Goal: Task Accomplishment & Management: Use online tool/utility

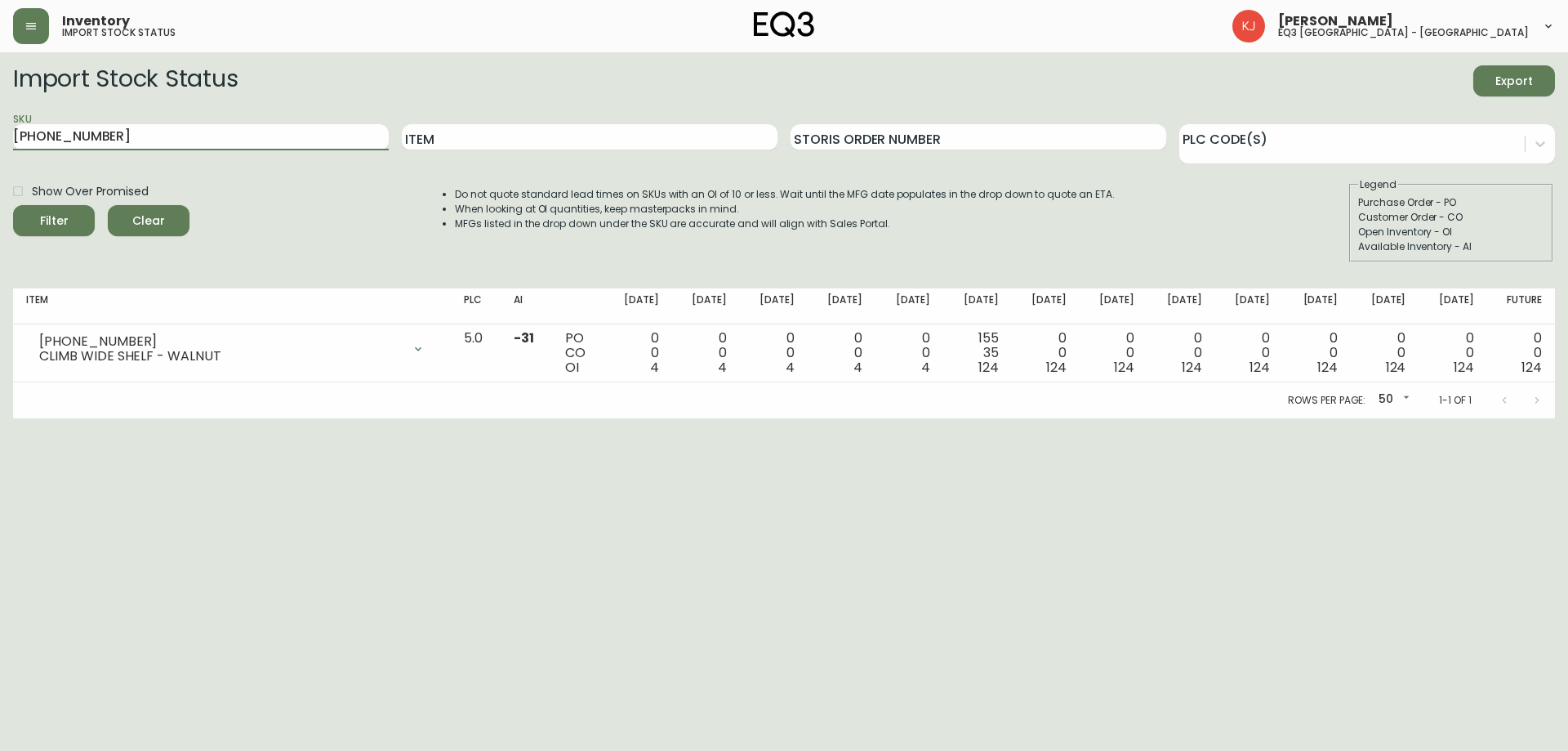
drag, startPoint x: 201, startPoint y: 143, endPoint x: 0, endPoint y: 109, distance: 203.9
click at [0, 159] on main "Import Stock Status Export SKU 7020-503-13 Item Storis Order Number PLC Code(s)…" at bounding box center [784, 235] width 1568 height 366
type input "HORIZON"
click at [13, 205] on button "Filter" at bounding box center [53, 220] width 81 height 31
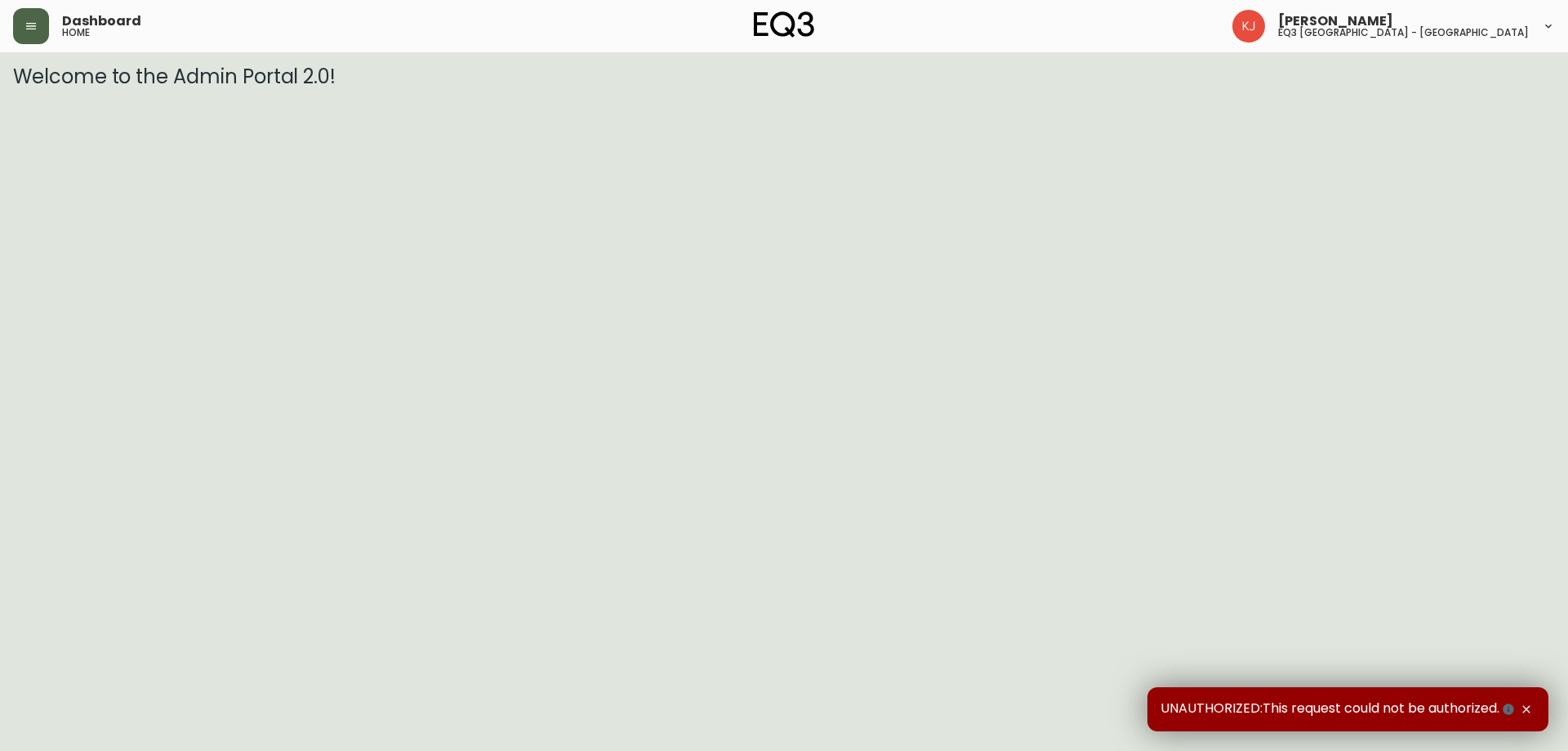
click at [38, 19] on button "button" at bounding box center [31, 27] width 36 height 36
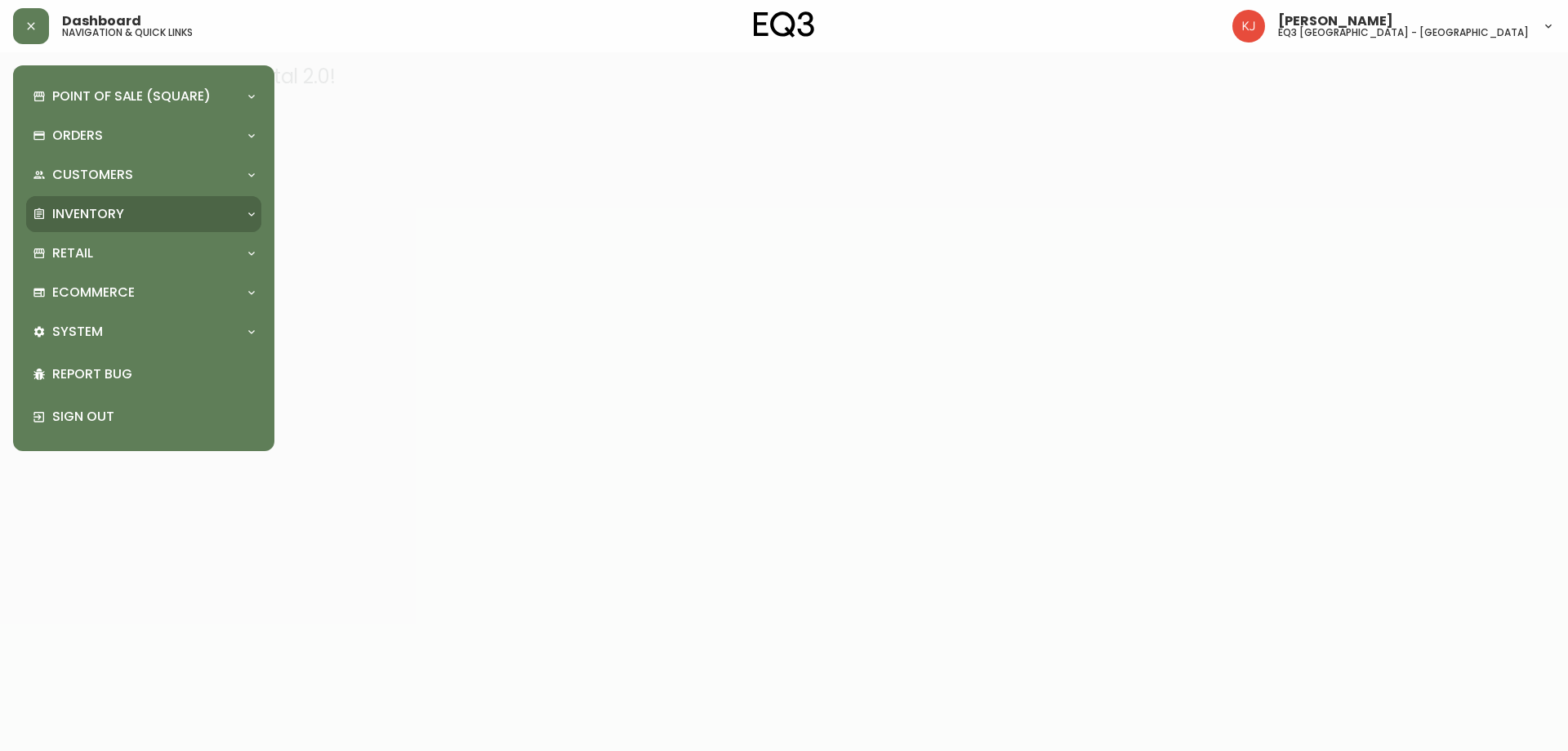
click at [72, 206] on p "Inventory" at bounding box center [88, 213] width 72 height 18
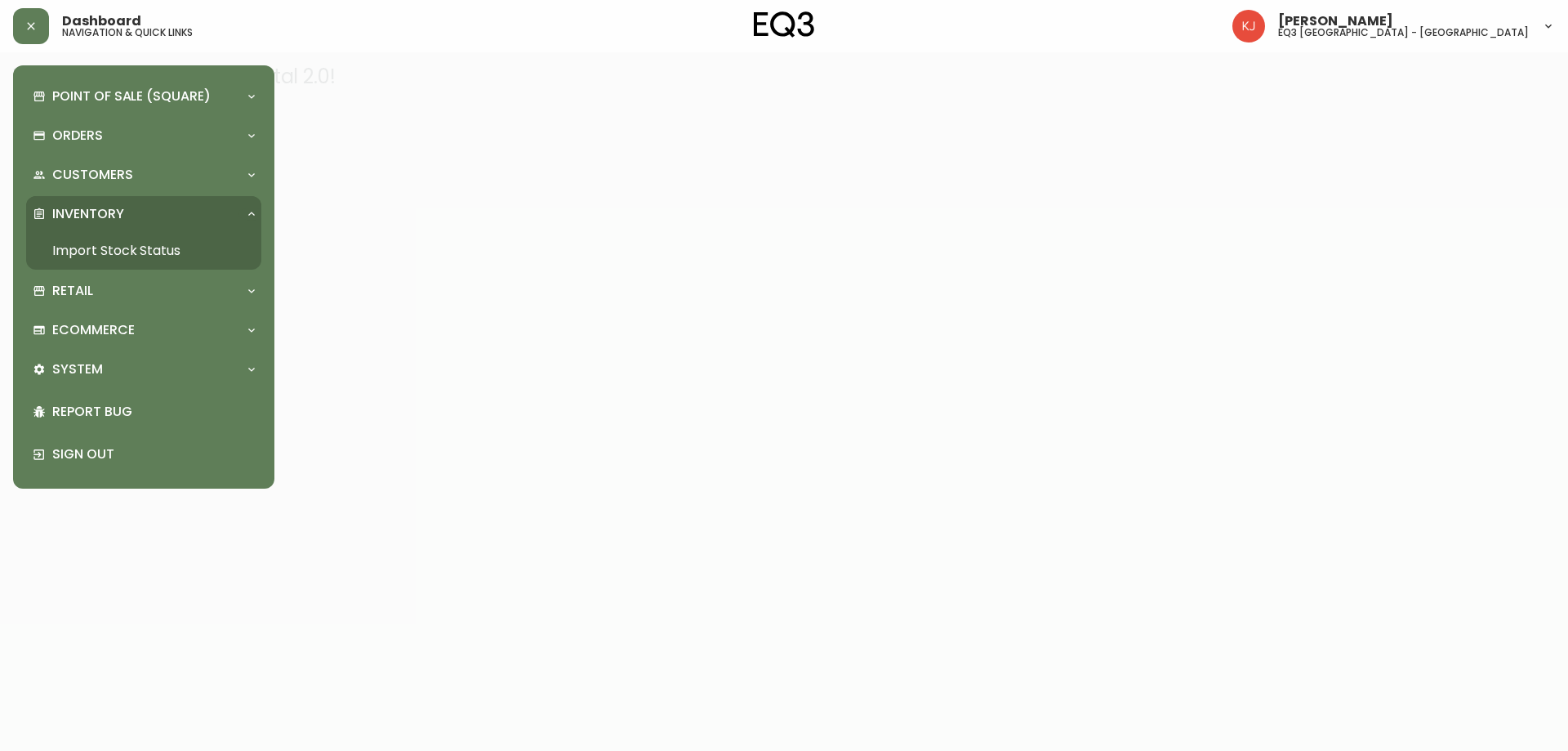
click at [170, 241] on link "Import Stock Status" at bounding box center [143, 251] width 235 height 38
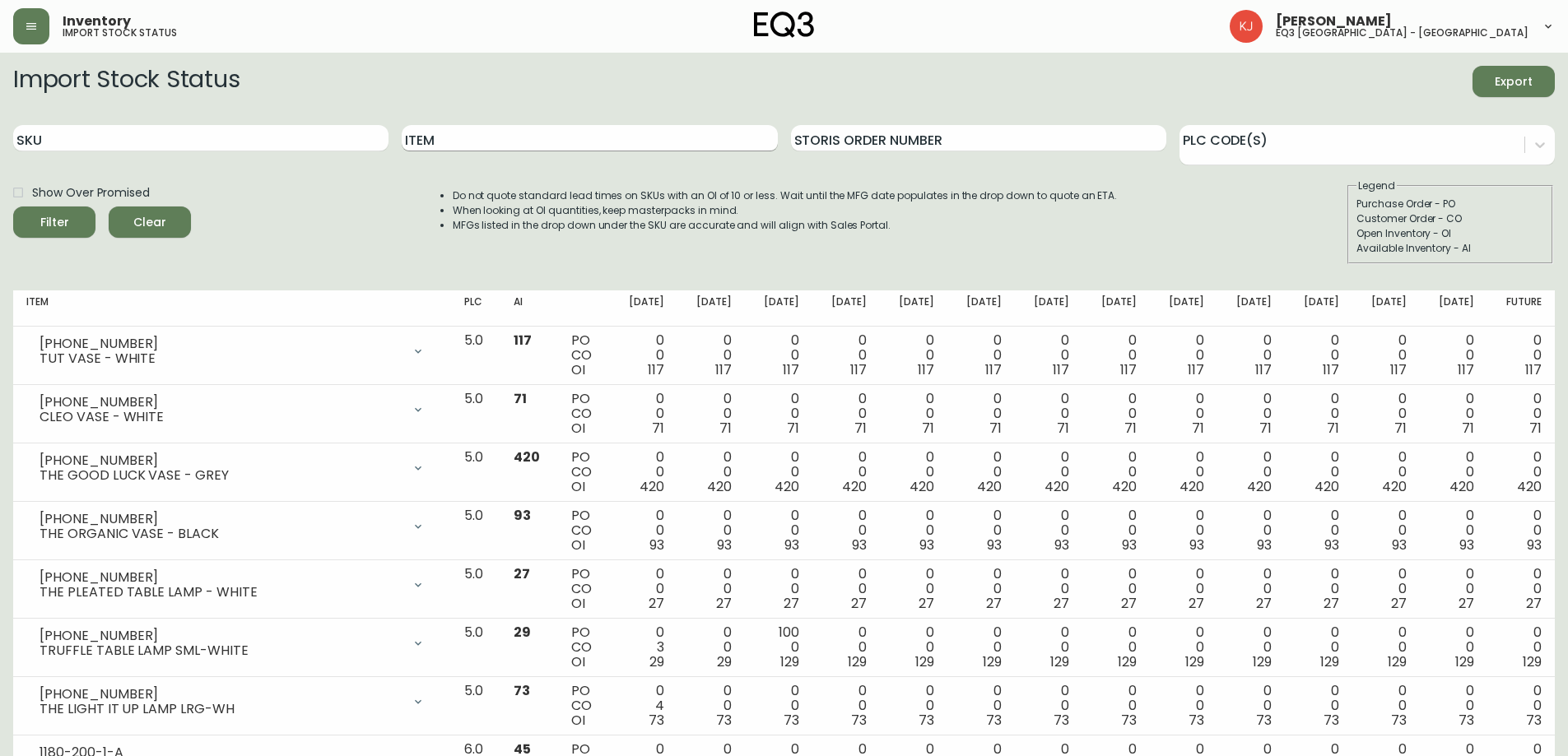
click at [493, 128] on input "Item" at bounding box center [589, 138] width 376 height 26
click at [13, 206] on button "Filter" at bounding box center [54, 222] width 82 height 31
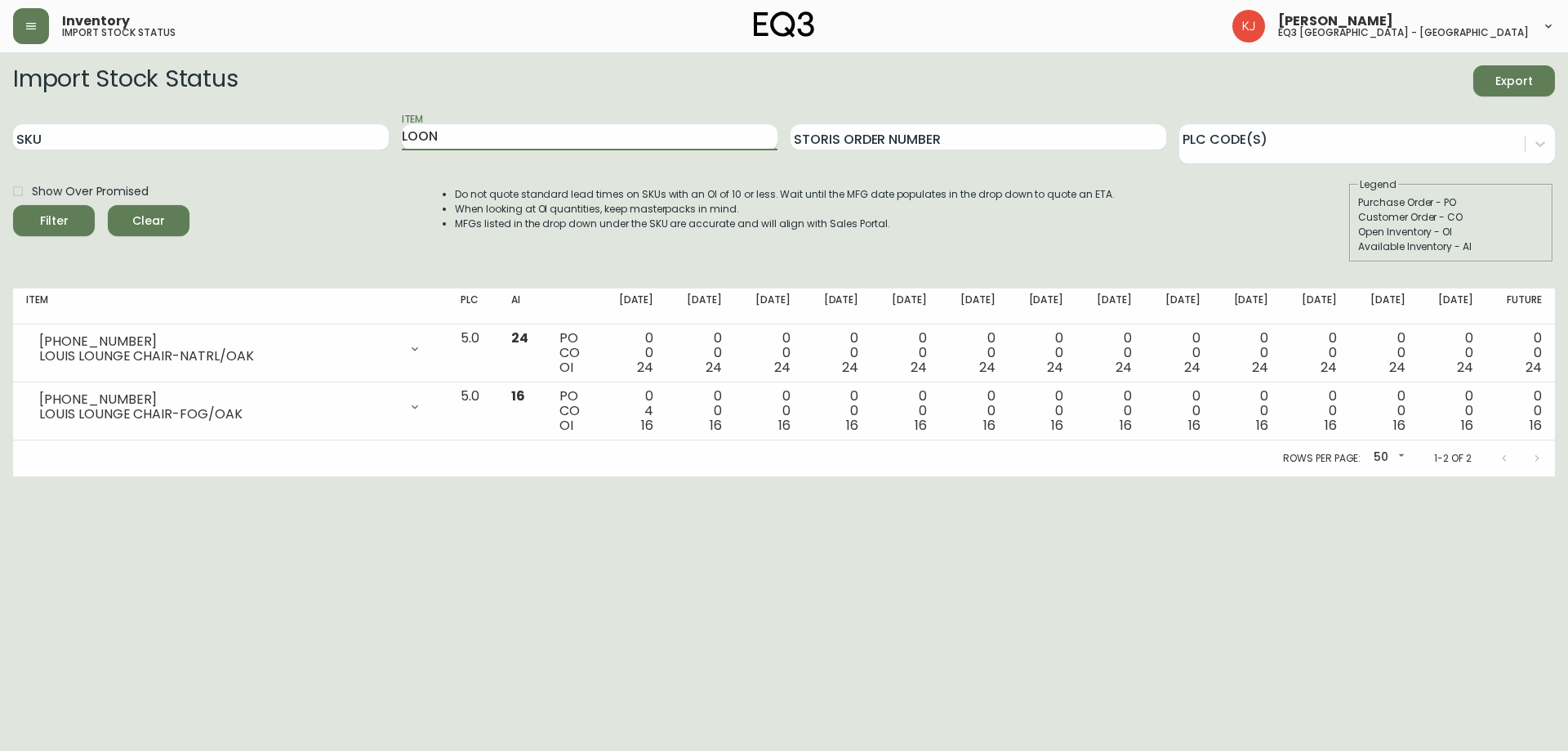
click at [13, 205] on button "Filter" at bounding box center [53, 220] width 81 height 31
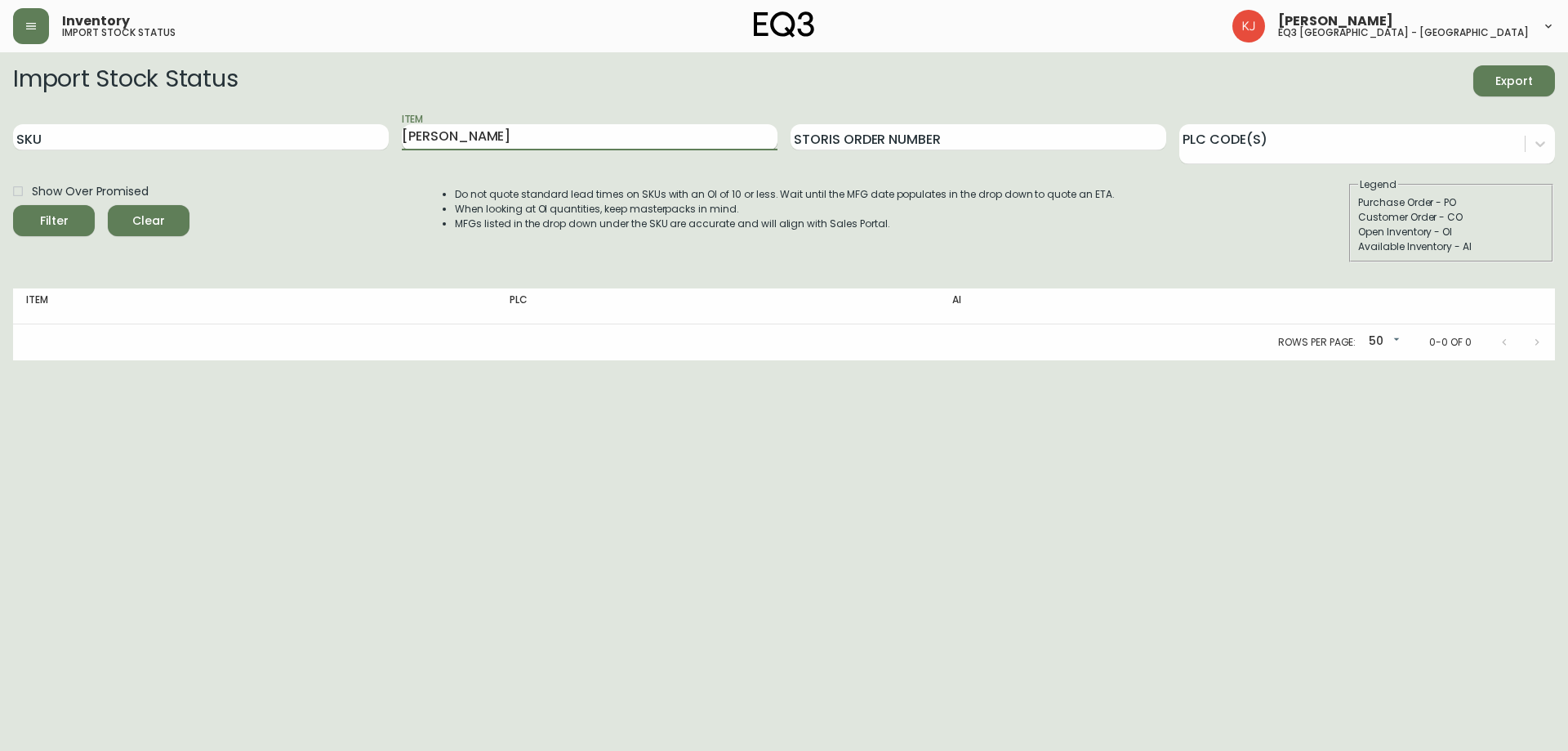
click at [13, 205] on button "Filter" at bounding box center [53, 220] width 81 height 31
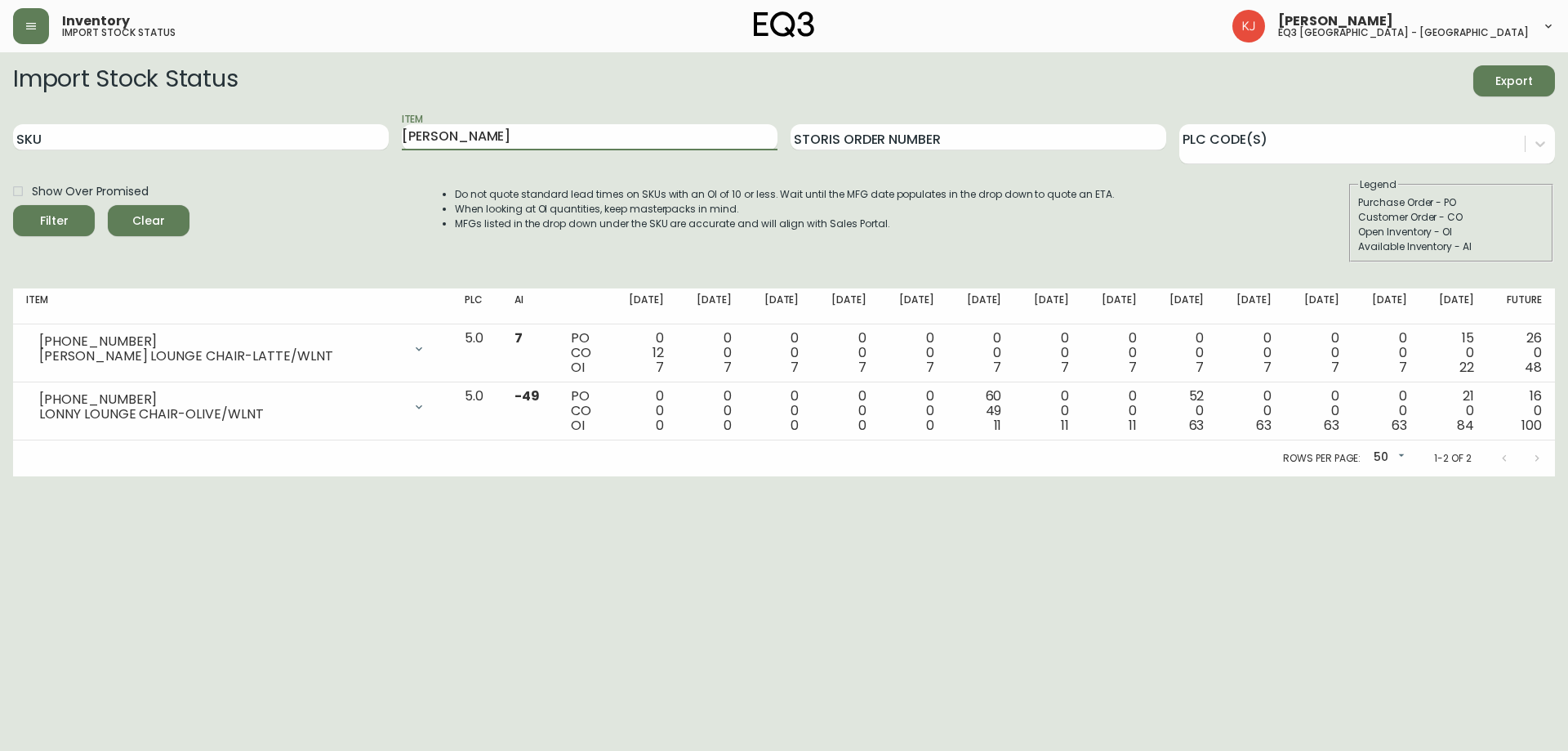
drag, startPoint x: 452, startPoint y: 138, endPoint x: 140, endPoint y: 166, distance: 313.3
click at [344, 134] on div "SKU Item [PERSON_NAME] Storis Order Number PLC Code(s)" at bounding box center [783, 138] width 1541 height 53
click at [13, 205] on button "Filter" at bounding box center [53, 220] width 81 height 31
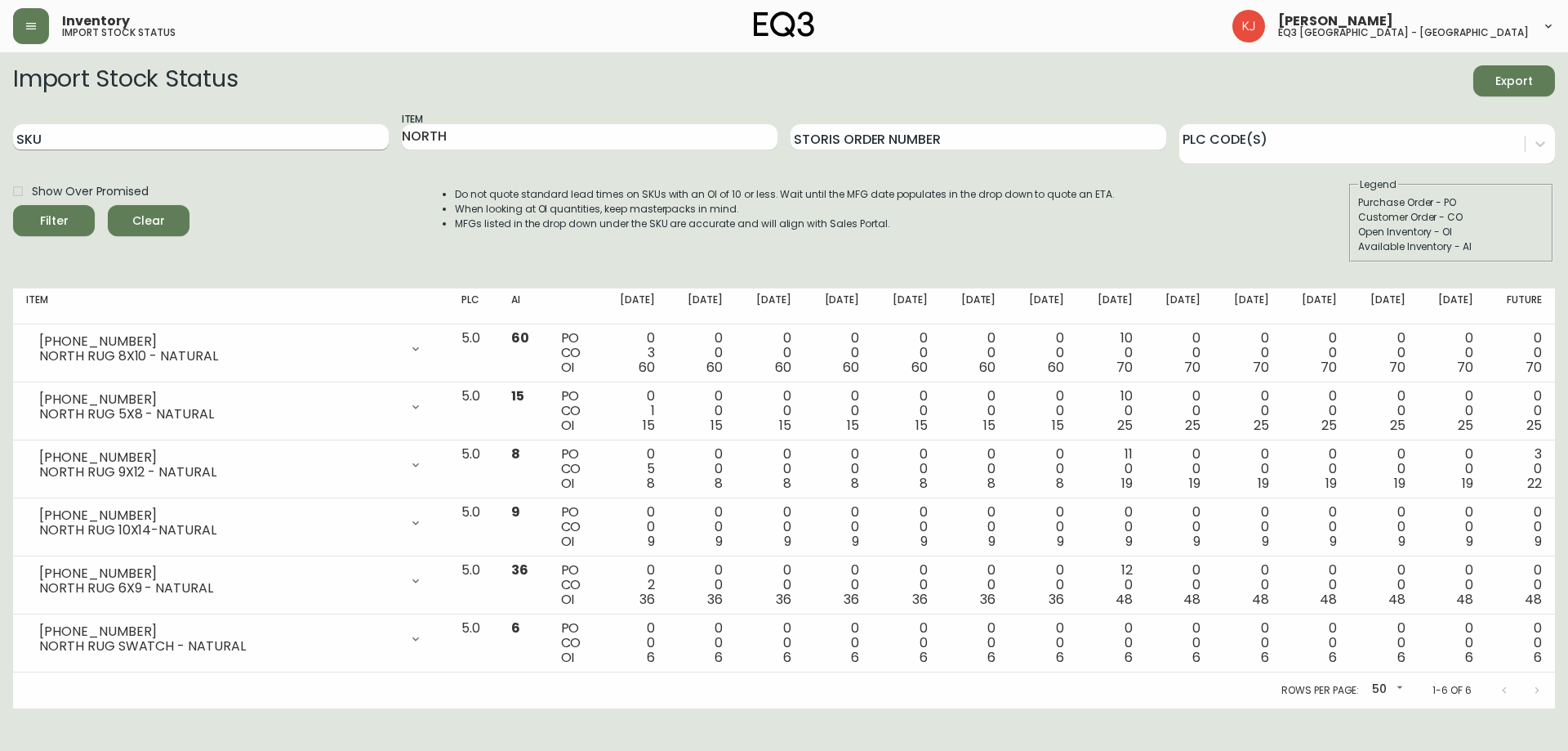
click at [105, 148] on input "SKU" at bounding box center [200, 137] width 375 height 26
drag, startPoint x: 453, startPoint y: 130, endPoint x: 129, endPoint y: 100, distance: 325.4
click at [102, 135] on div "SKU Item NORTH Storis Order Number PLC Code(s)" at bounding box center [783, 138] width 1541 height 53
type input "OTTI"
click at [13, 205] on button "Filter" at bounding box center [53, 220] width 81 height 31
